Goal: Communication & Community: Answer question/provide support

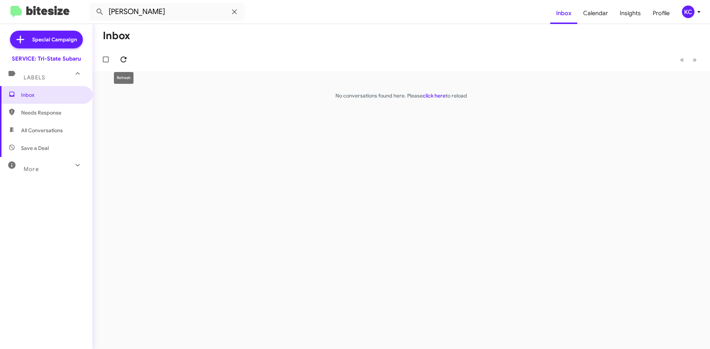
click at [126, 61] on icon at bounding box center [124, 60] width 6 height 6
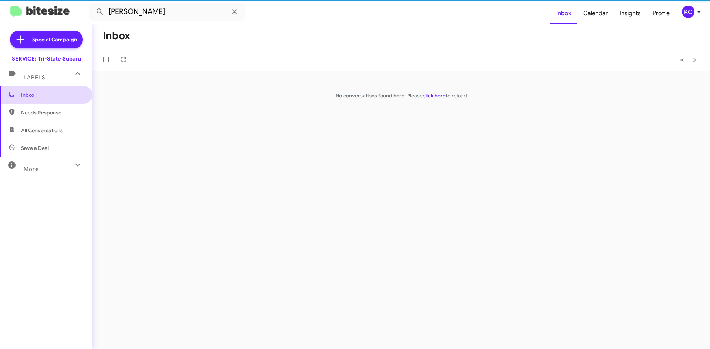
click at [47, 91] on span "Inbox" at bounding box center [52, 94] width 63 height 7
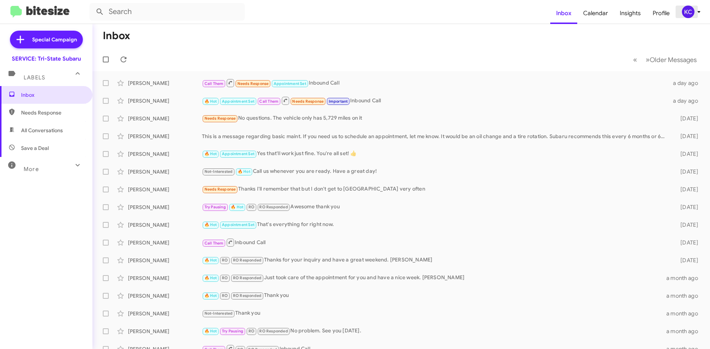
click at [691, 11] on div "KC" at bounding box center [688, 12] width 13 height 13
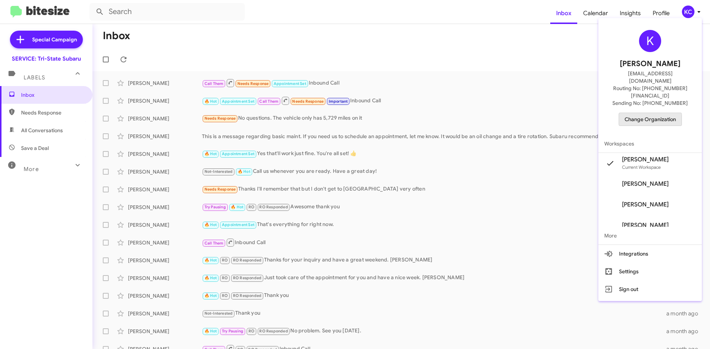
click at [634, 113] on span "Change Organization" at bounding box center [649, 119] width 51 height 13
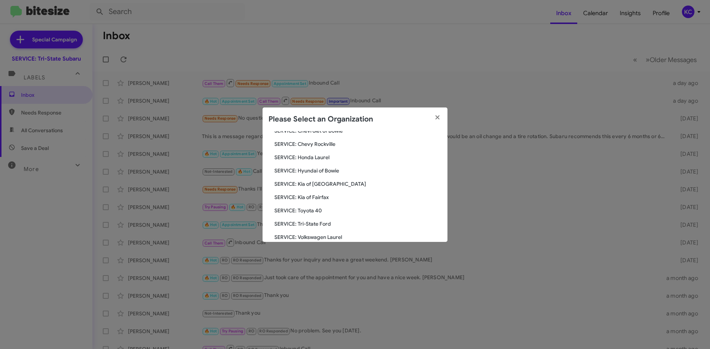
scroll to position [111, 0]
click at [336, 164] on div "Search SERVICE: Tri-State Subaru Current Org SERVICE: CDJR Baltimore SERVICE: C…" at bounding box center [354, 186] width 185 height 111
click at [335, 158] on span "SERVICE: Hyundai of Bowie" at bounding box center [357, 158] width 167 height 7
click at [327, 158] on span "SERVICE: Hyundai of Bowie" at bounding box center [357, 158] width 167 height 7
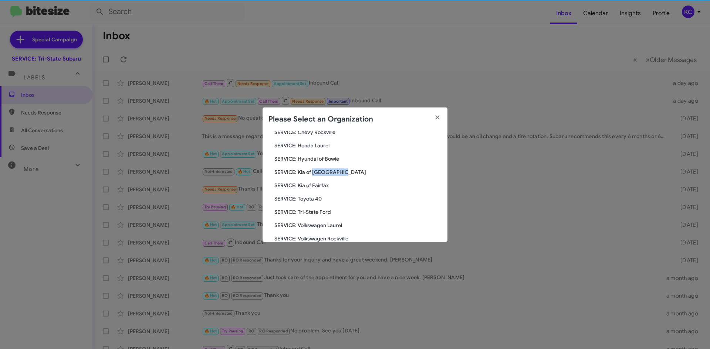
click at [327, 157] on div "Search SERVICE: Tri-State Subaru Current Org SERVICE: CDJR Baltimore SERVICE: C…" at bounding box center [354, 186] width 185 height 111
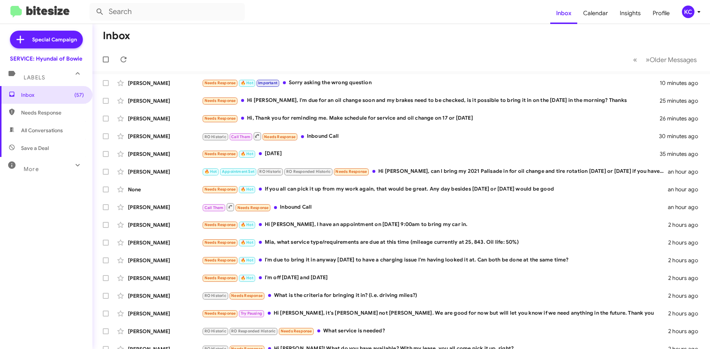
click at [66, 116] on span "Needs Response" at bounding box center [52, 112] width 63 height 7
type input "in:needs-response"
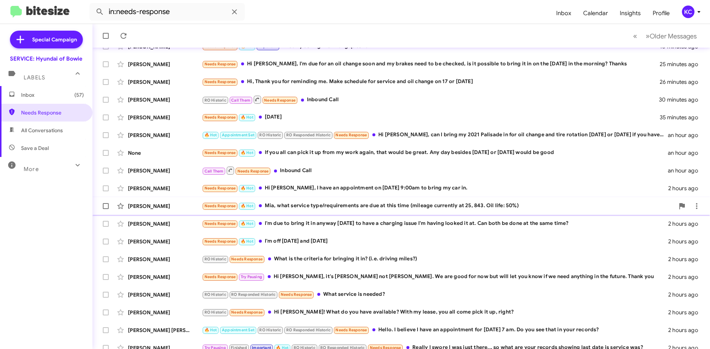
scroll to position [80, 0]
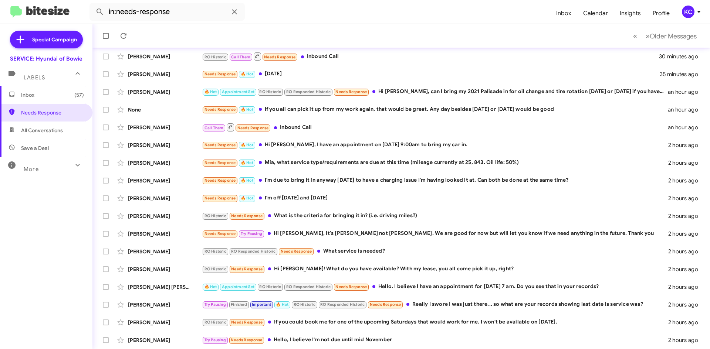
click at [41, 95] on span "Inbox (57)" at bounding box center [52, 94] width 63 height 7
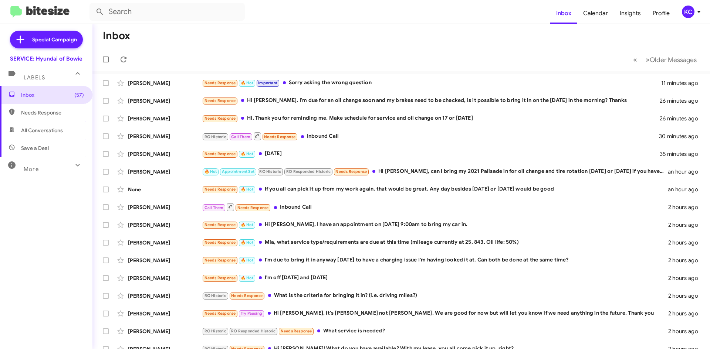
click at [47, 110] on span "Needs Response" at bounding box center [52, 112] width 63 height 7
type input "in:needs-response"
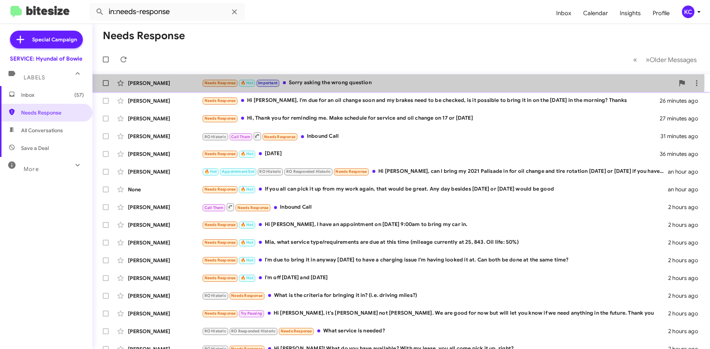
click at [323, 81] on div "Needs Response 🔥 Hot Important Sorry asking the wrong question" at bounding box center [438, 83] width 472 height 9
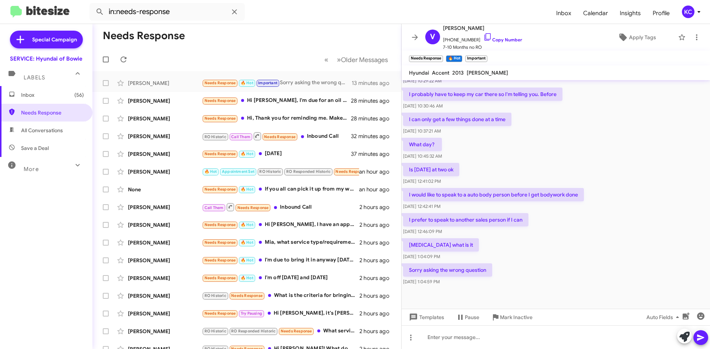
scroll to position [222, 0]
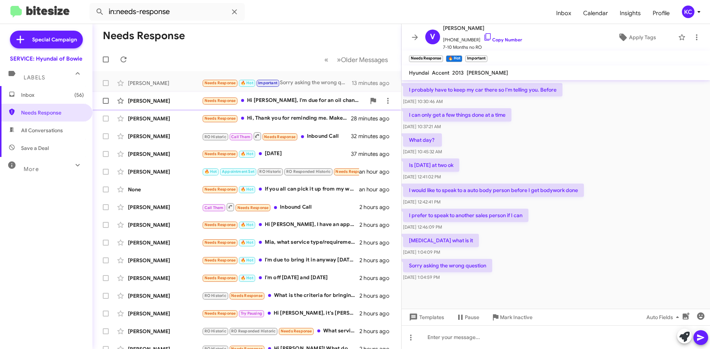
click at [295, 105] on div "[PERSON_NAME] Needs Response Hi [PERSON_NAME], I'm due for an oil change soon a…" at bounding box center [246, 101] width 297 height 15
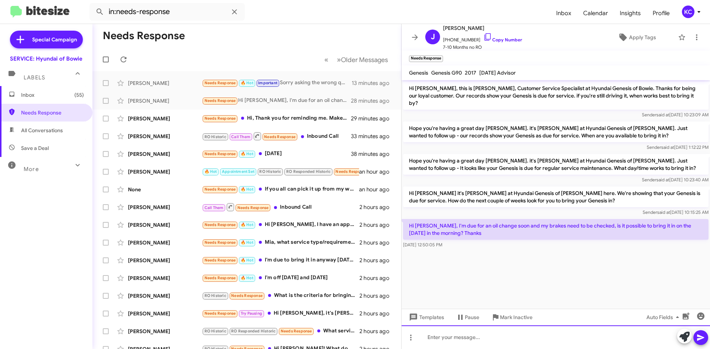
click at [425, 336] on div at bounding box center [556, 338] width 308 height 24
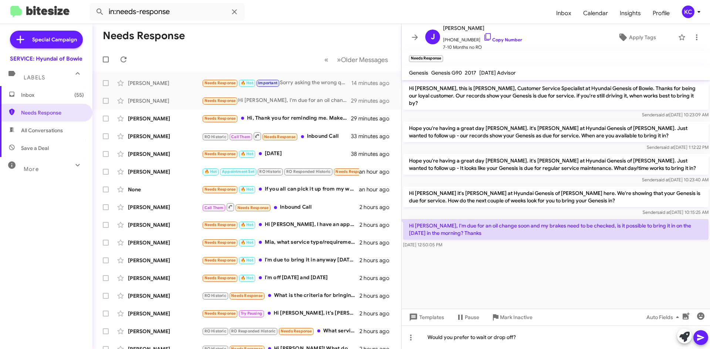
click at [704, 336] on icon at bounding box center [700, 337] width 9 height 9
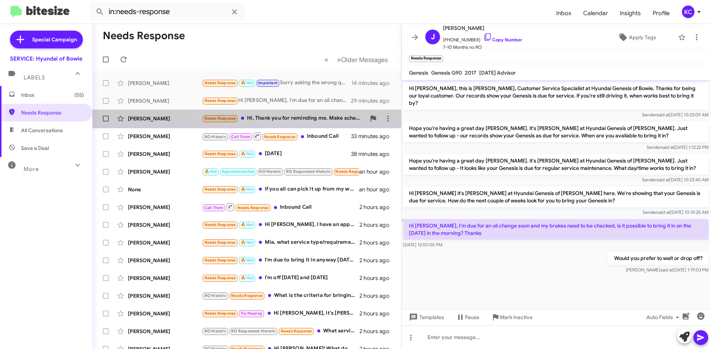
click at [301, 117] on div "Needs Response Hi, Thank you for reminding me. Make schedule for service and oi…" at bounding box center [284, 118] width 164 height 9
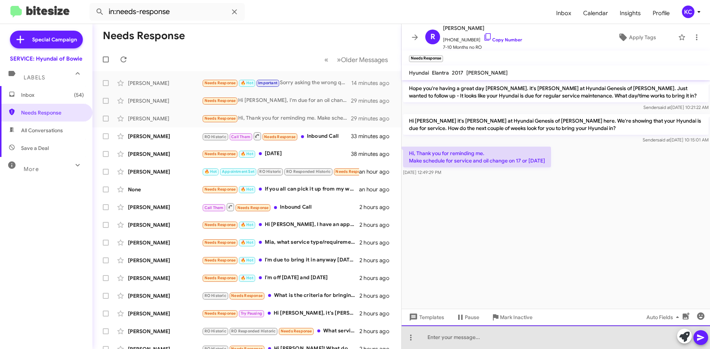
click at [492, 336] on div at bounding box center [556, 338] width 308 height 24
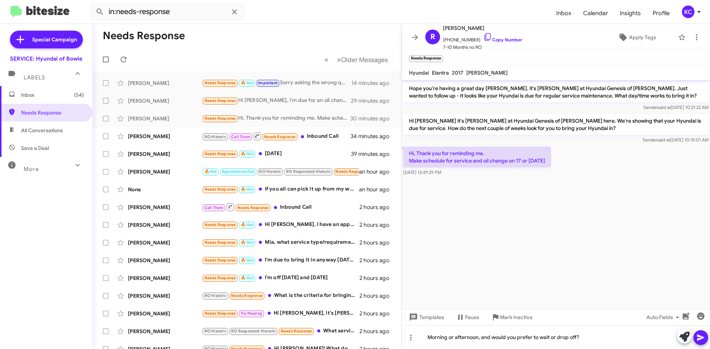
click at [701, 337] on icon at bounding box center [700, 338] width 7 height 6
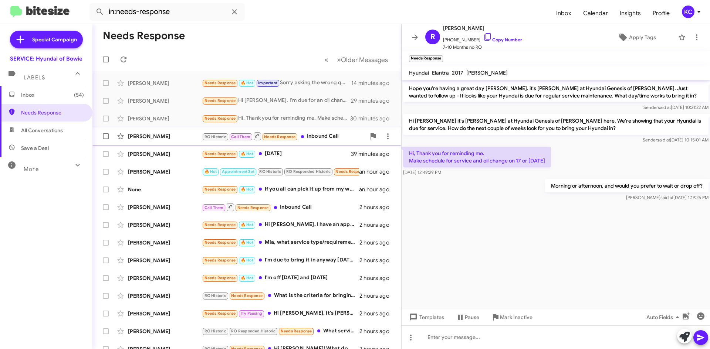
click at [325, 139] on div "RO Historic Call Them Needs Response Inbound Call" at bounding box center [284, 136] width 164 height 9
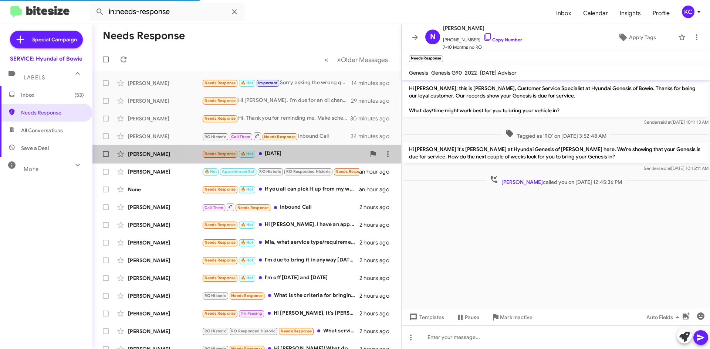
click at [314, 155] on div "Needs Response 🔥 Hot [DATE]" at bounding box center [284, 154] width 164 height 9
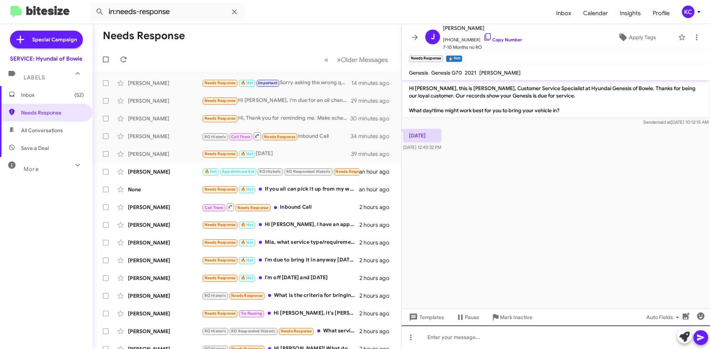
click at [478, 335] on div at bounding box center [556, 338] width 308 height 24
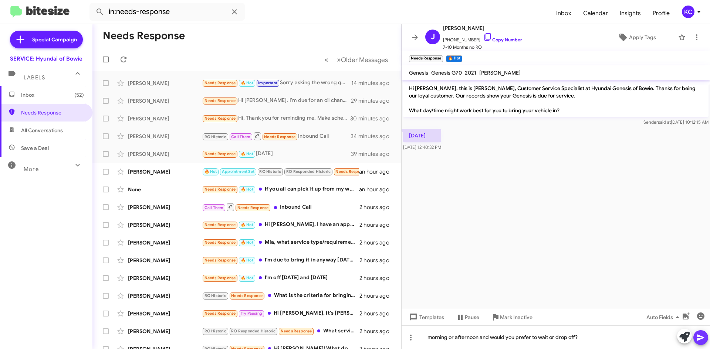
click at [698, 337] on icon at bounding box center [700, 338] width 7 height 6
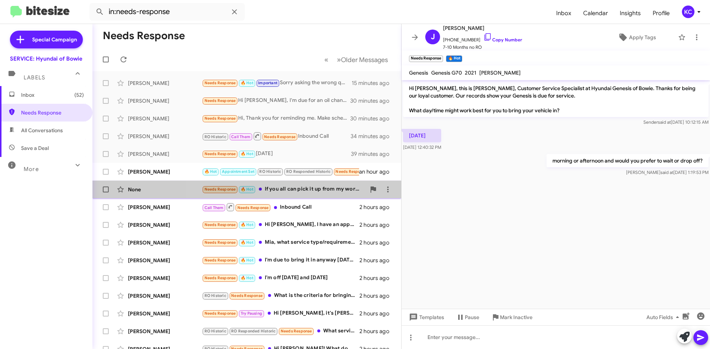
click at [297, 188] on div "Needs Response 🔥 Hot If you all can pick it up from my work again, that would b…" at bounding box center [284, 189] width 164 height 9
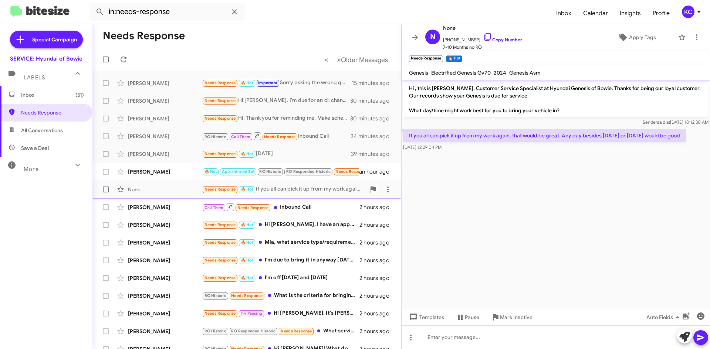
click at [328, 187] on div "Needs Response 🔥 Hot If you all can pick it up from my work again, that would b…" at bounding box center [284, 189] width 164 height 9
click at [383, 189] on icon at bounding box center [387, 189] width 9 height 9
click at [375, 207] on button "Mark as unread" at bounding box center [338, 209] width 102 height 18
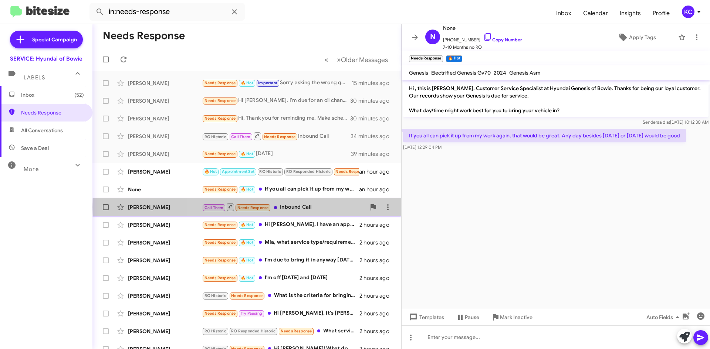
click at [310, 207] on div "Call Them Needs Response Inbound Call" at bounding box center [284, 207] width 164 height 9
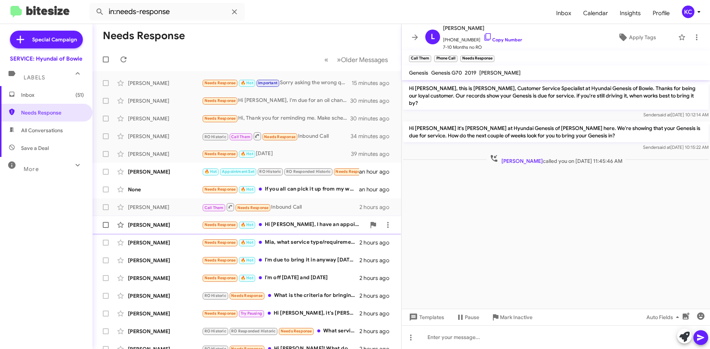
click at [314, 224] on div "Needs Response 🔥 Hot Hi [PERSON_NAME], I have an appointment on [DATE] 9:00am t…" at bounding box center [284, 225] width 164 height 9
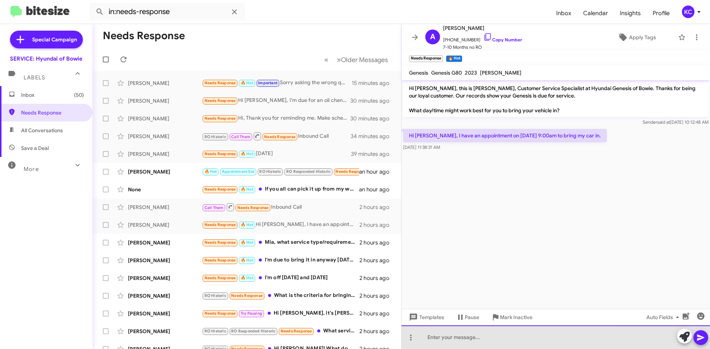
click at [523, 336] on div at bounding box center [556, 338] width 308 height 24
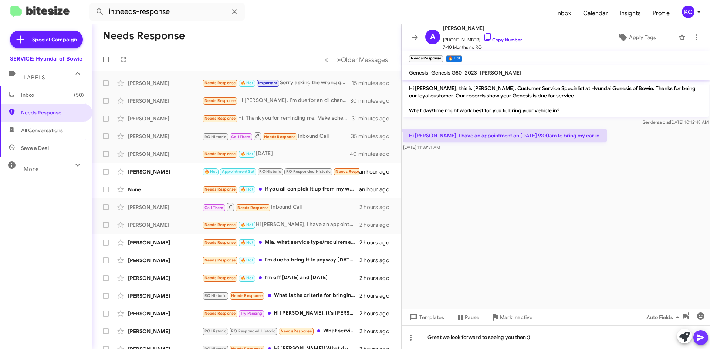
click at [702, 338] on icon at bounding box center [700, 338] width 7 height 6
click at [306, 240] on div "Needs Response 🔥 Hot Mia, what service type/requirements are due at this time (…" at bounding box center [284, 242] width 164 height 9
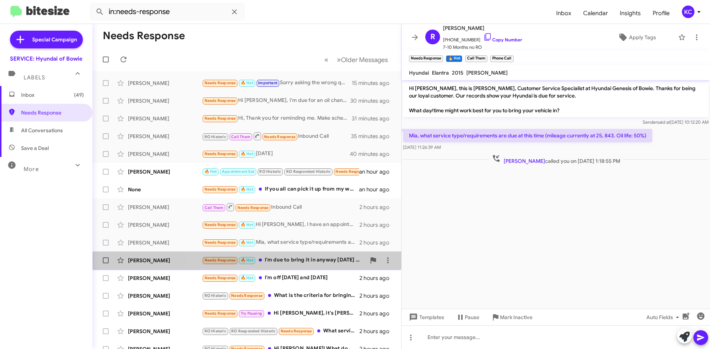
click at [298, 257] on div "Needs Response 🔥 Hot I'm due to bring it in anyway [DATE] to have a charging is…" at bounding box center [284, 260] width 164 height 9
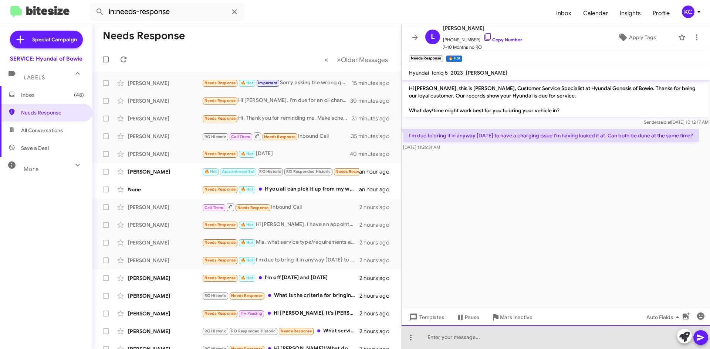
click at [521, 340] on div at bounding box center [556, 338] width 308 height 24
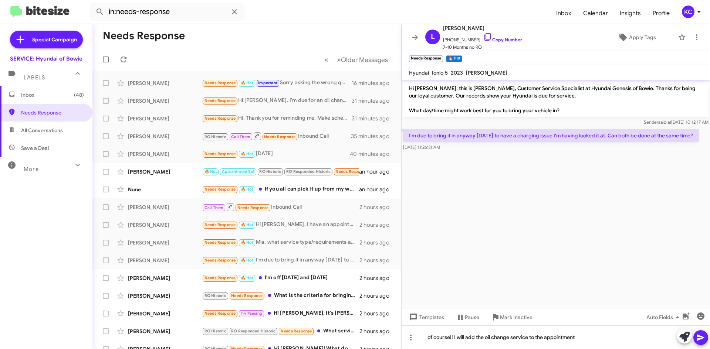
click at [699, 336] on icon at bounding box center [700, 338] width 7 height 6
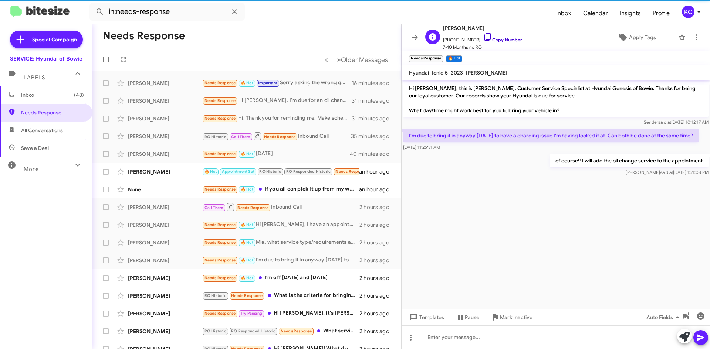
click at [483, 37] on icon at bounding box center [487, 37] width 9 height 9
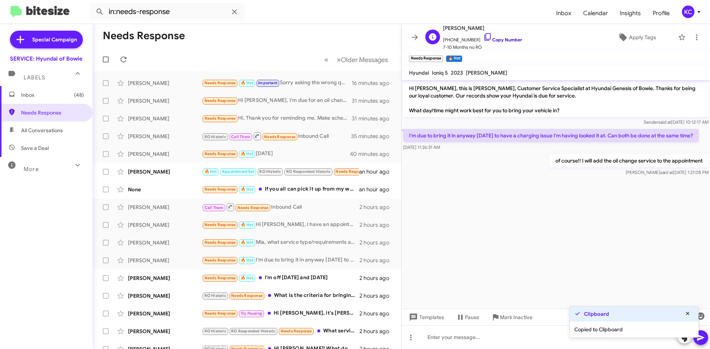
click at [484, 37] on icon at bounding box center [487, 36] width 6 height 7
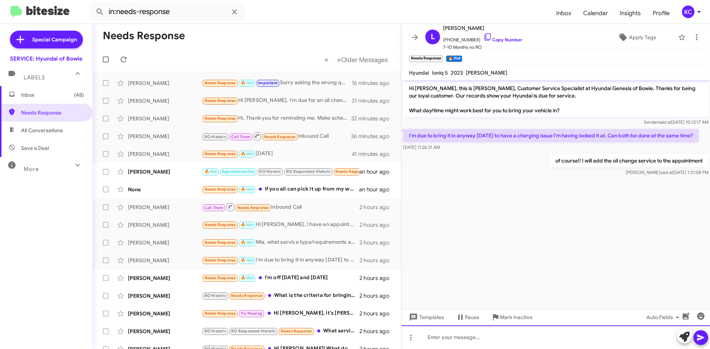
click at [477, 339] on div at bounding box center [556, 338] width 308 height 24
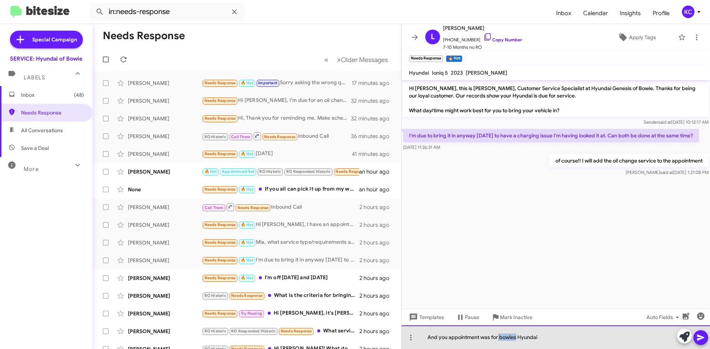
drag, startPoint x: 516, startPoint y: 338, endPoint x: 498, endPoint y: 338, distance: 17.4
click at [498, 339] on div "And you appointment was for bowies Hyundai" at bounding box center [556, 338] width 308 height 24
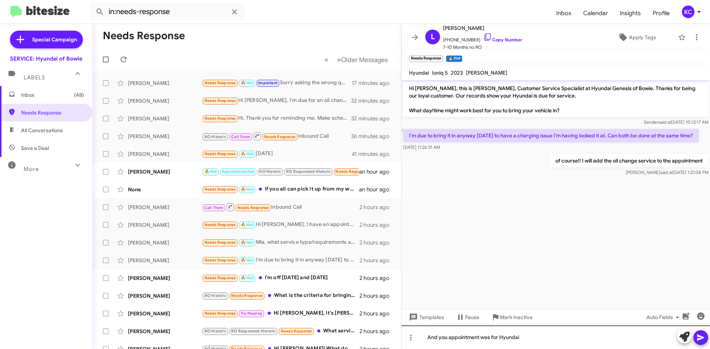
click at [519, 341] on div "And you appointment was for Hyundai" at bounding box center [556, 338] width 308 height 24
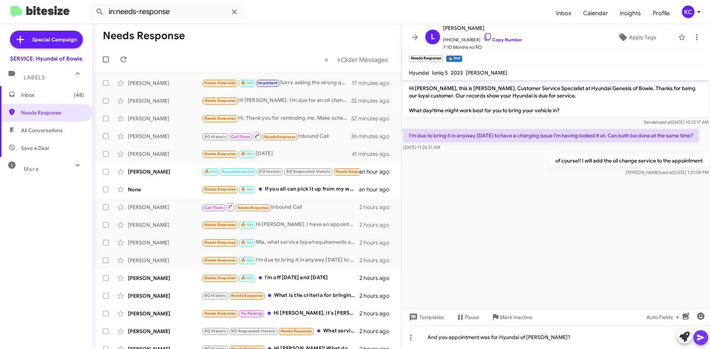
click at [700, 338] on icon at bounding box center [700, 337] width 9 height 9
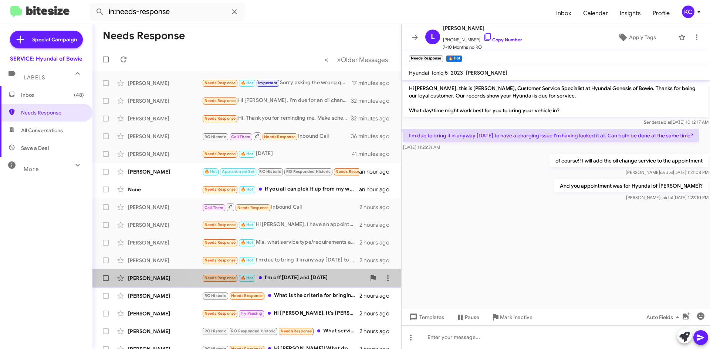
click at [305, 274] on div "[PERSON_NAME] Needs Response 🔥 Hot I'm off [DATE] and [DATE]" at bounding box center [246, 278] width 297 height 15
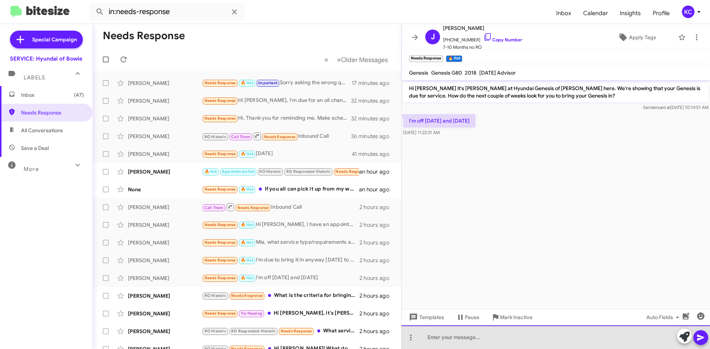
click at [462, 346] on div at bounding box center [556, 338] width 308 height 24
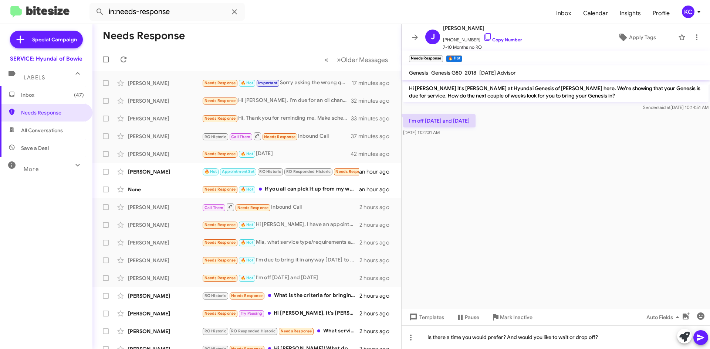
click at [705, 336] on button at bounding box center [700, 338] width 15 height 15
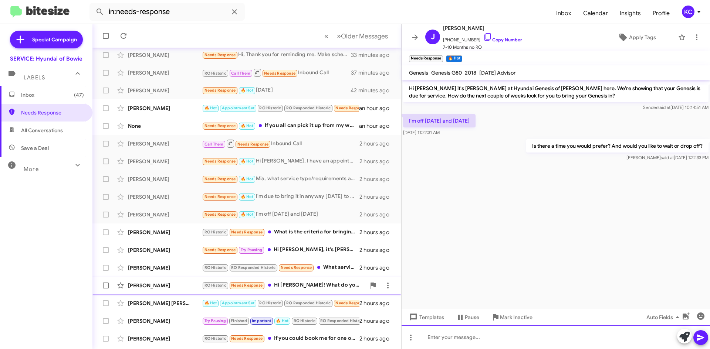
scroll to position [74, 0]
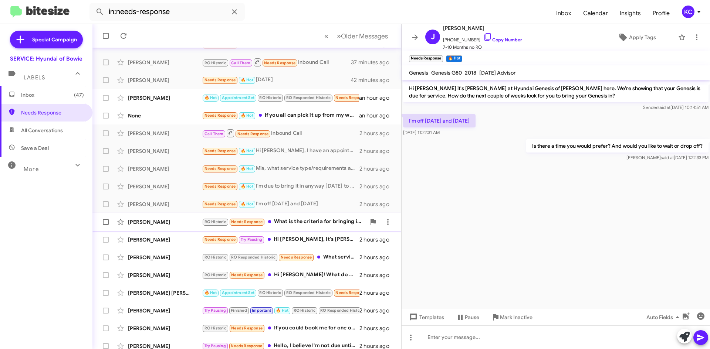
click at [328, 223] on div "RO Historic Needs Response What is the criteria for bringing it in? (i.e. drivi…" at bounding box center [284, 222] width 164 height 9
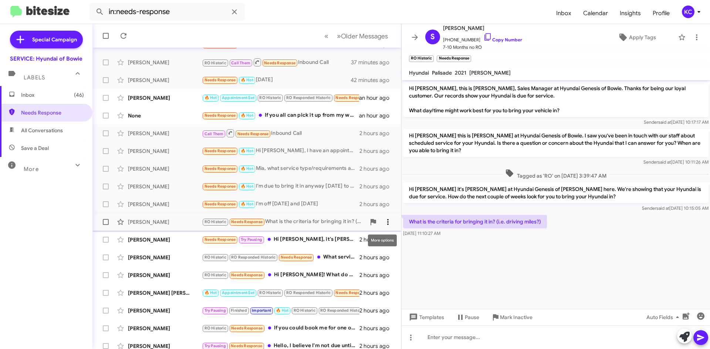
click at [387, 223] on icon at bounding box center [387, 222] width 1 height 6
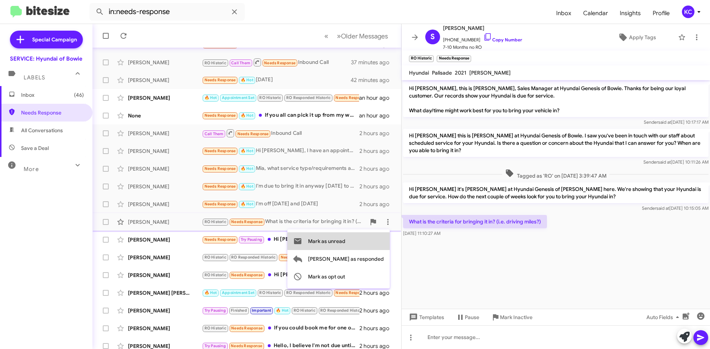
click at [377, 240] on button "Mark as unread" at bounding box center [338, 242] width 102 height 18
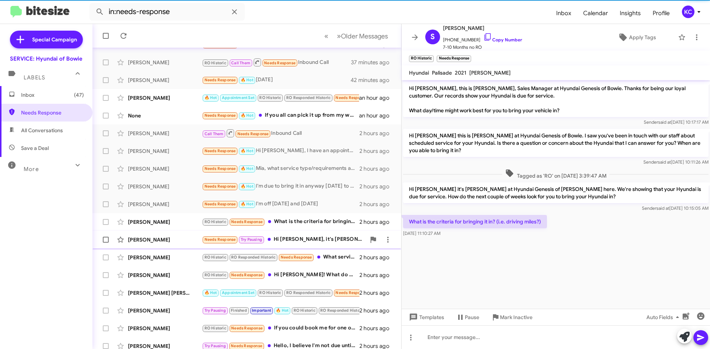
click at [317, 240] on div "Needs Response Try Pausing Hi [PERSON_NAME], it's [PERSON_NAME] not [PERSON_NAM…" at bounding box center [284, 240] width 164 height 9
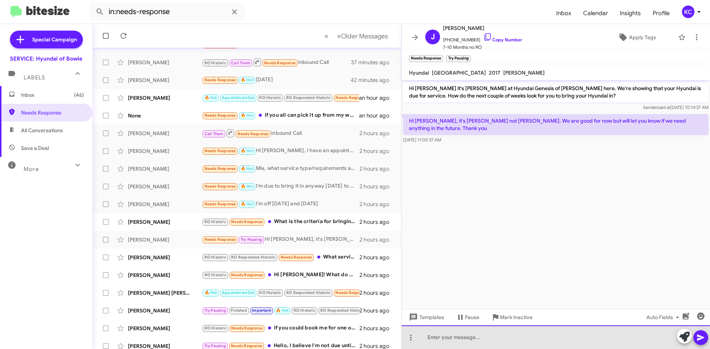
click at [485, 336] on div at bounding box center [556, 338] width 308 height 24
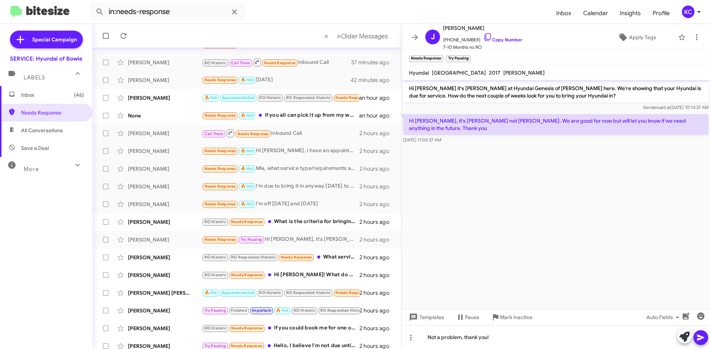
click at [703, 340] on icon at bounding box center [700, 337] width 9 height 9
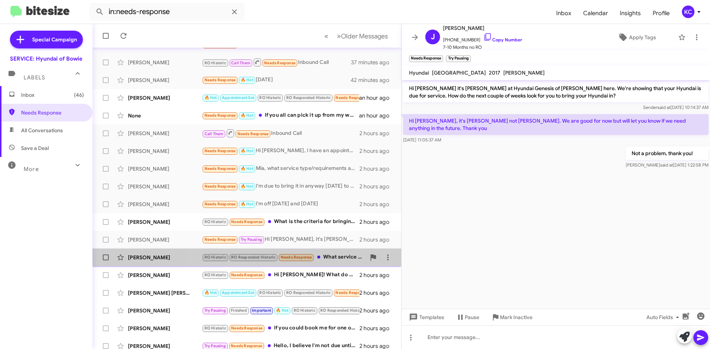
click at [336, 256] on div "RO Historic RO Responded Historic Needs Response What service is needed?" at bounding box center [284, 257] width 164 height 9
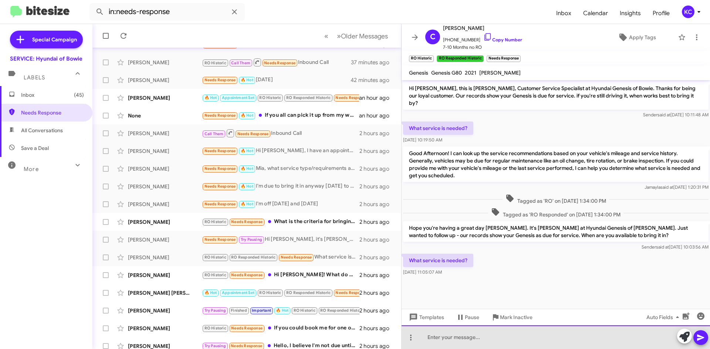
click at [434, 333] on div at bounding box center [556, 338] width 308 height 24
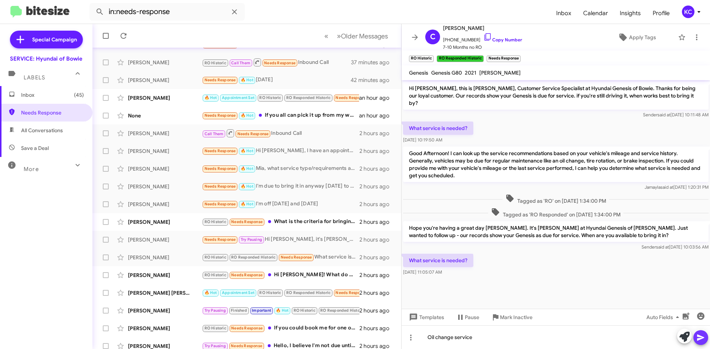
click at [704, 338] on icon at bounding box center [700, 338] width 7 height 6
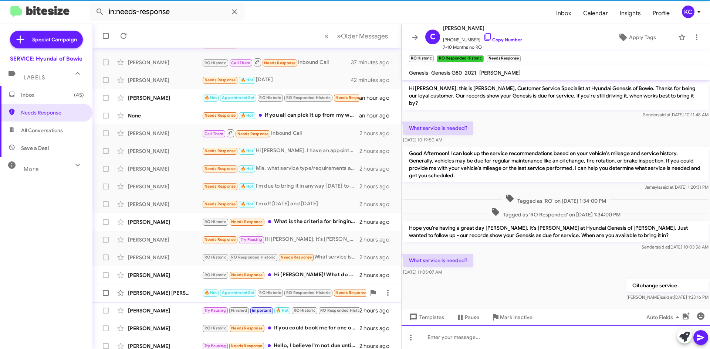
scroll to position [1, 0]
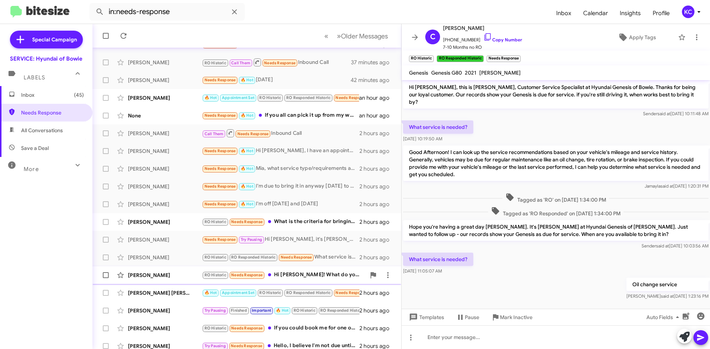
click at [297, 274] on div "RO Historic Needs Response Hi [PERSON_NAME]! What do you have available? With m…" at bounding box center [284, 275] width 164 height 9
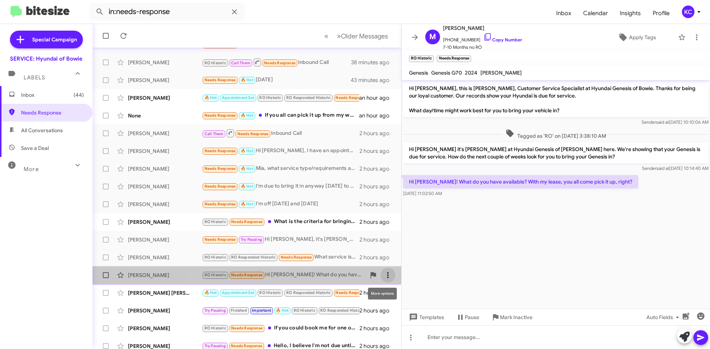
click at [384, 277] on icon at bounding box center [387, 275] width 9 height 9
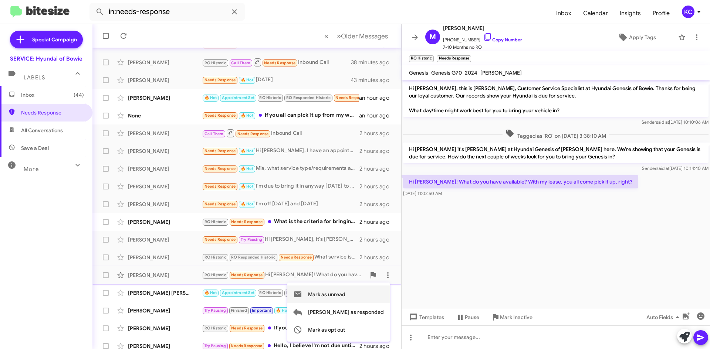
click at [379, 295] on button "Mark as unread" at bounding box center [338, 295] width 102 height 18
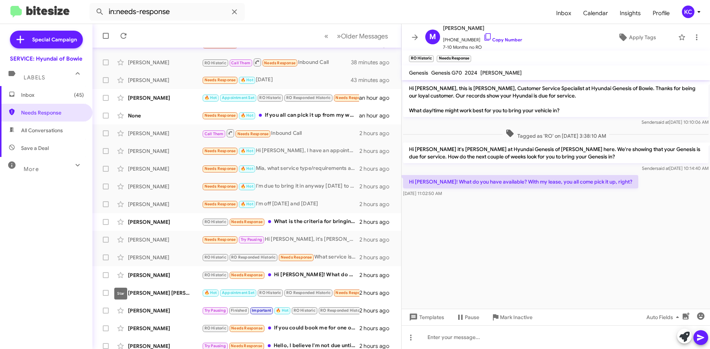
click at [131, 292] on mat-tooltip-component "Star" at bounding box center [120, 294] width 23 height 22
click at [156, 296] on div "[PERSON_NAME] [PERSON_NAME]" at bounding box center [165, 292] width 74 height 7
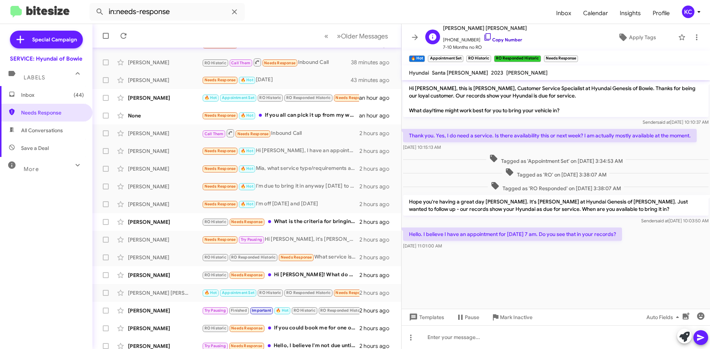
click at [483, 37] on icon at bounding box center [487, 37] width 9 height 9
click at [416, 333] on span at bounding box center [410, 337] width 15 height 9
click at [434, 337] on div at bounding box center [355, 174] width 710 height 349
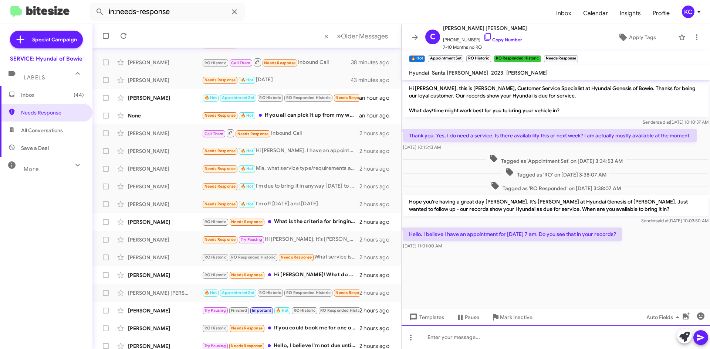
click at [442, 339] on div at bounding box center [556, 338] width 308 height 24
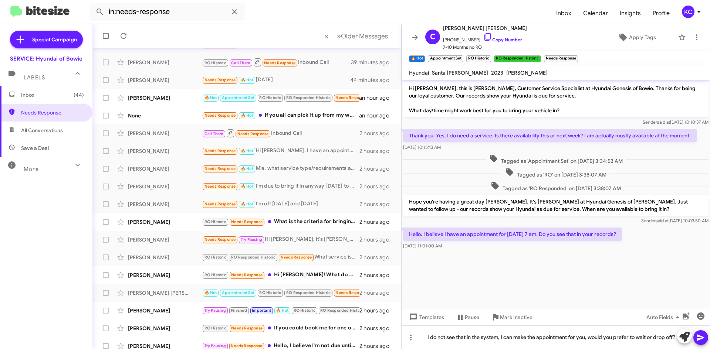
drag, startPoint x: 700, startPoint y: 336, endPoint x: 695, endPoint y: 336, distance: 4.8
click at [699, 336] on icon at bounding box center [700, 337] width 9 height 9
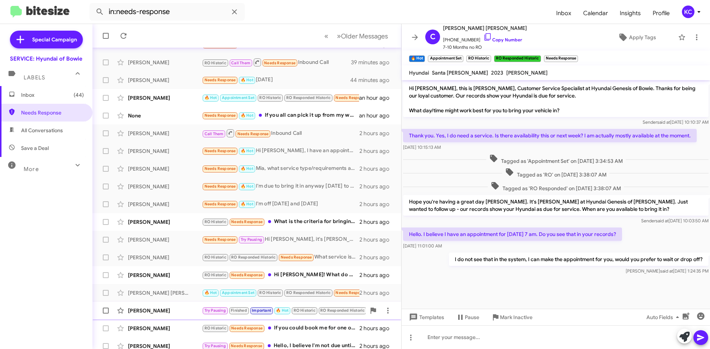
click at [159, 306] on div "[PERSON_NAME] Try Pausing Finished Important 🔥 Hot RO Historic RO Responded His…" at bounding box center [246, 311] width 297 height 15
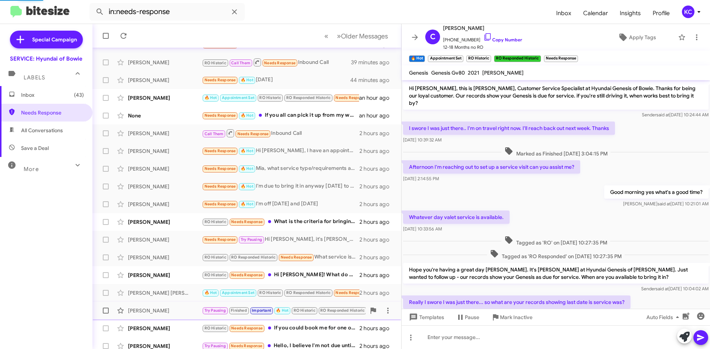
scroll to position [21, 0]
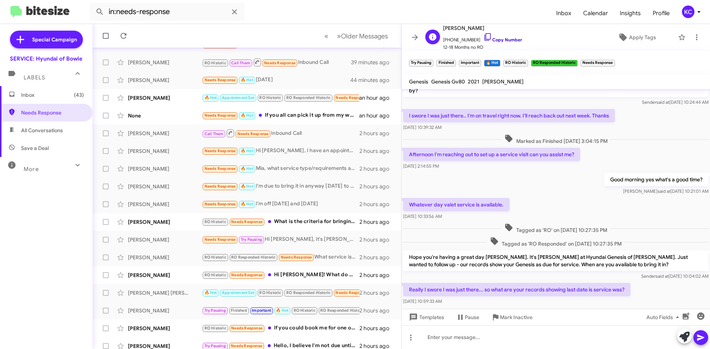
click at [483, 35] on icon at bounding box center [487, 37] width 9 height 9
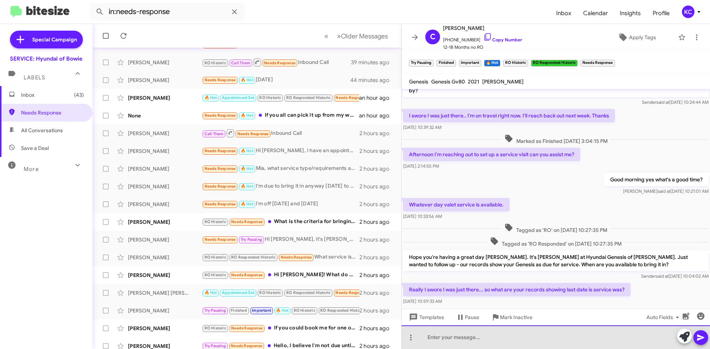
click at [490, 338] on div at bounding box center [556, 338] width 308 height 24
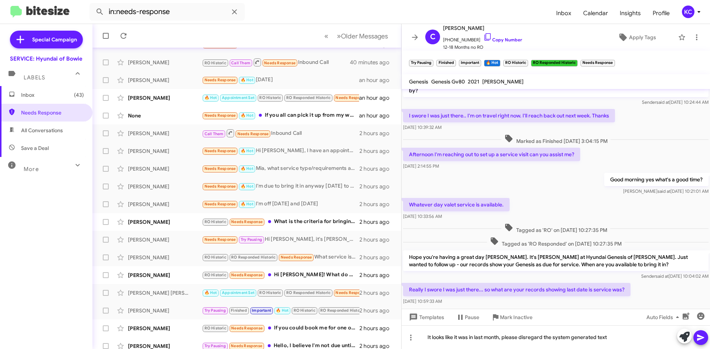
click at [703, 342] on span at bounding box center [700, 338] width 9 height 15
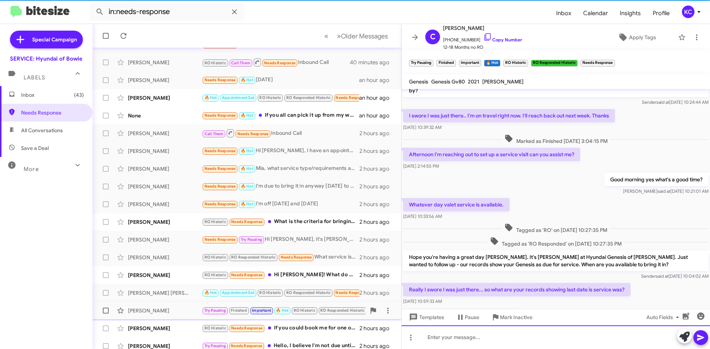
scroll to position [57, 0]
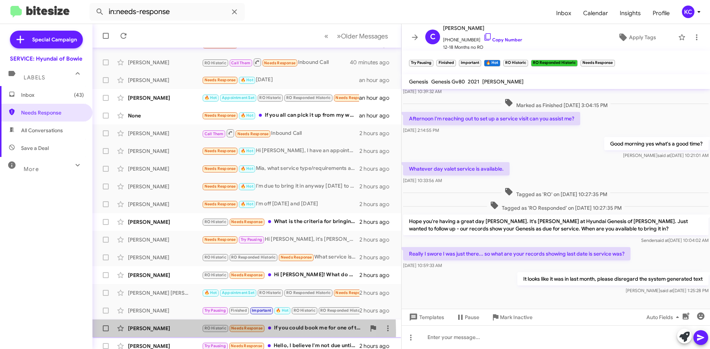
click at [151, 333] on div "[PERSON_NAME] Historic Needs Response If you could book me for one of the upcom…" at bounding box center [246, 328] width 297 height 15
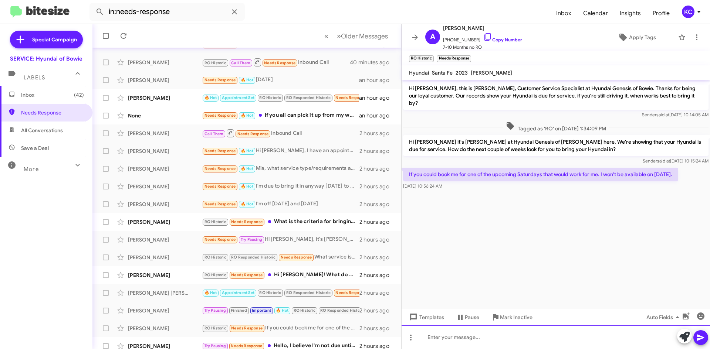
click at [559, 338] on div at bounding box center [556, 338] width 308 height 24
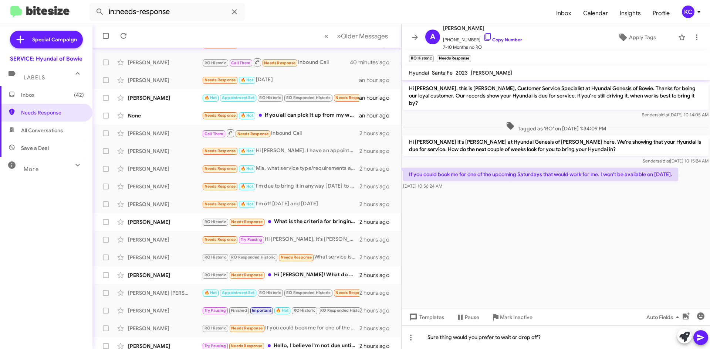
click at [699, 335] on icon at bounding box center [700, 337] width 9 height 9
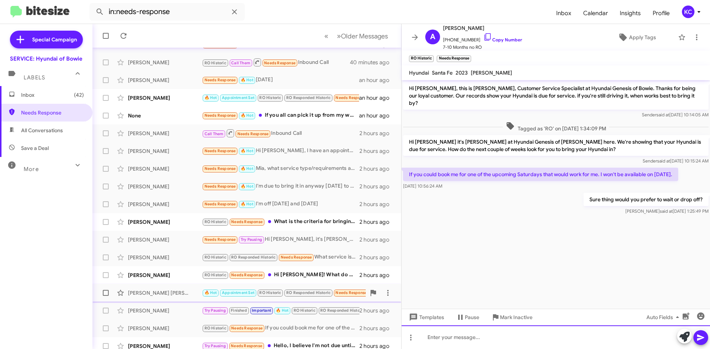
scroll to position [80, 0]
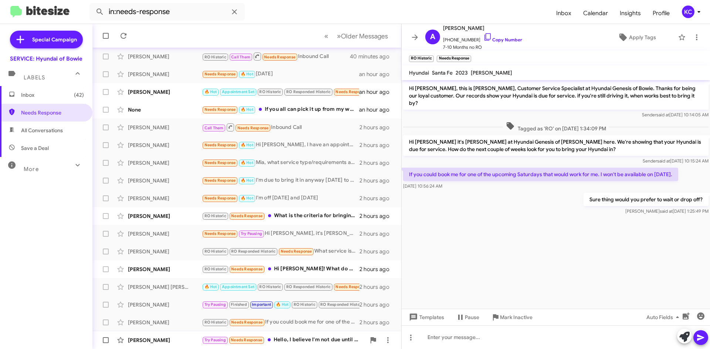
click at [177, 340] on div "[PERSON_NAME]" at bounding box center [165, 340] width 74 height 7
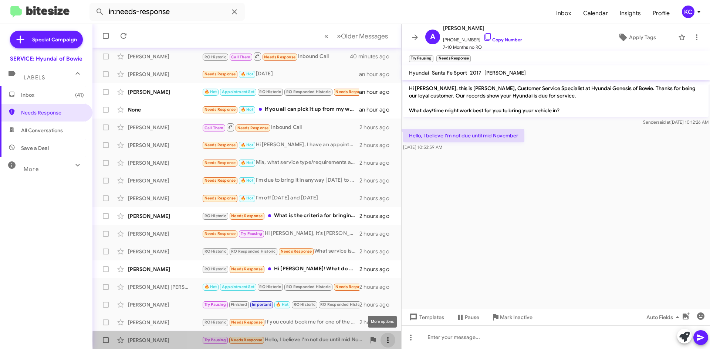
click at [387, 340] on span at bounding box center [387, 340] width 15 height 9
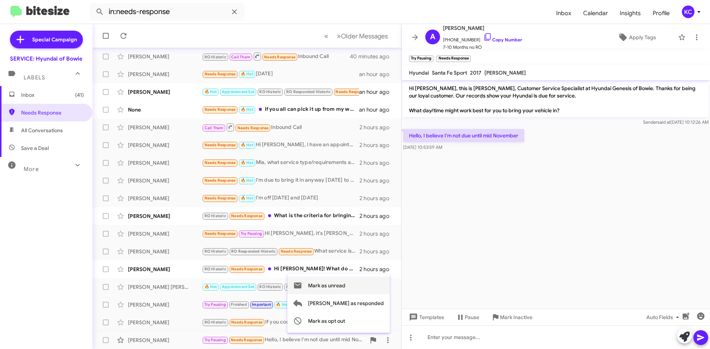
click at [345, 282] on span "Mark as unread" at bounding box center [326, 286] width 37 height 18
